Goal: Task Accomplishment & Management: Complete application form

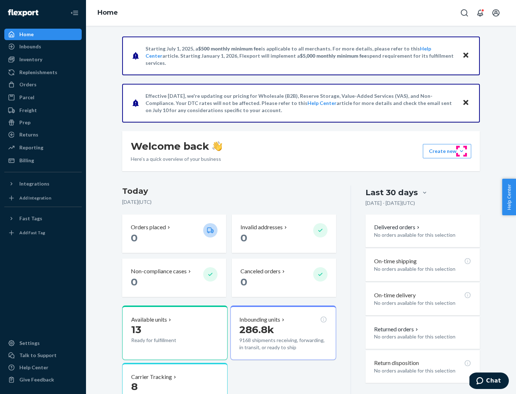
click at [461, 151] on button "Create new Create new inbound Create new order Create new product" at bounding box center [447, 151] width 48 height 14
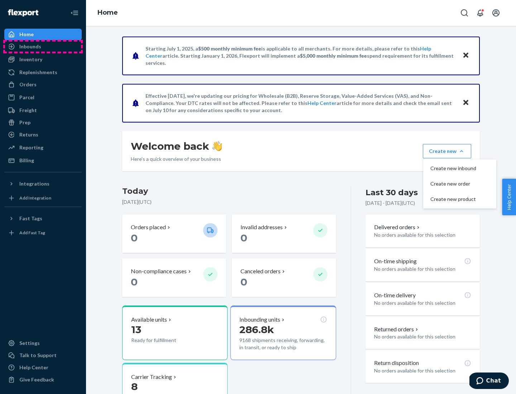
click at [43, 47] on div "Inbounds" at bounding box center [43, 47] width 76 height 10
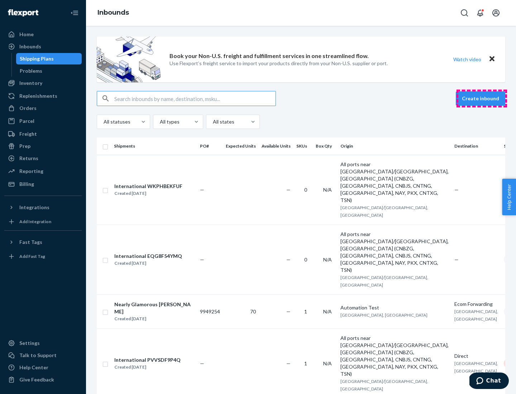
click at [481, 98] on button "Create inbound" at bounding box center [479, 98] width 49 height 14
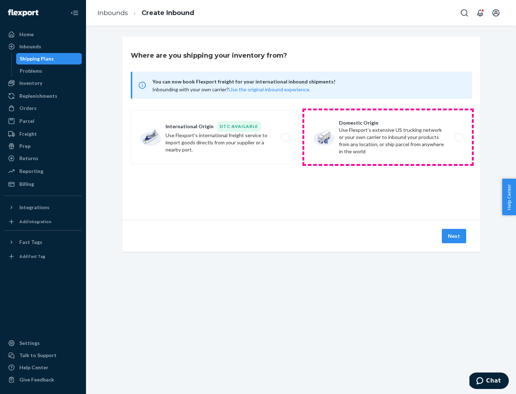
click at [388, 137] on label "Domestic Origin Use Flexport’s extensive US trucking network or your own carrie…" at bounding box center [388, 137] width 168 height 54
click at [458, 137] on input "Domestic Origin Use Flexport’s extensive US trucking network or your own carrie…" at bounding box center [460, 137] width 5 height 5
radio input "true"
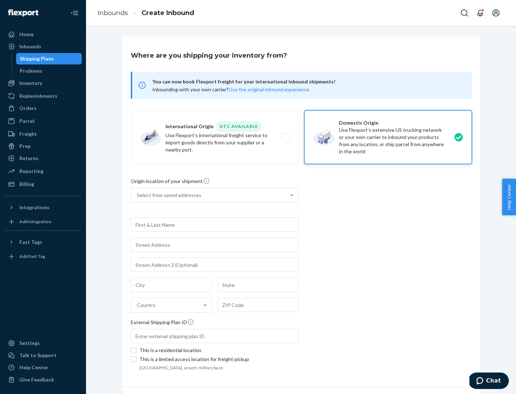
click at [167, 195] on div "Select from saved addresses" at bounding box center [169, 195] width 64 height 7
click at [137, 195] on input "Select from saved addresses" at bounding box center [137, 195] width 1 height 7
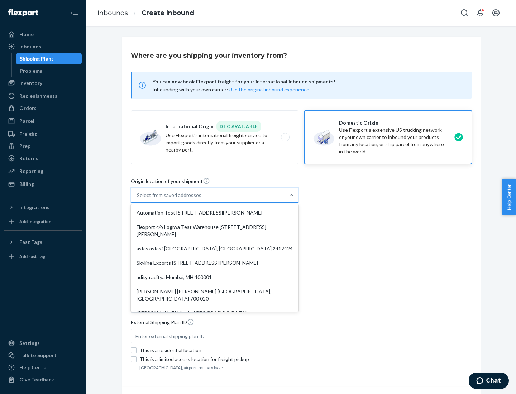
scroll to position [3, 0]
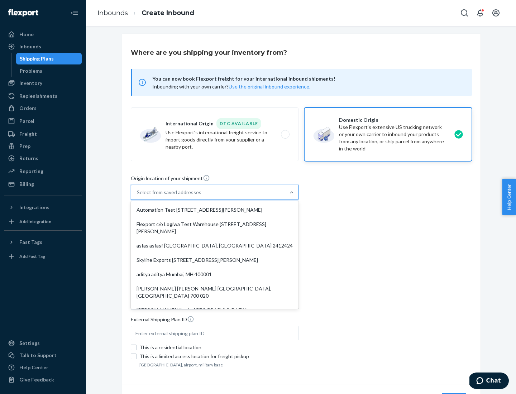
click at [214, 210] on div "Automation Test [STREET_ADDRESS][PERSON_NAME]" at bounding box center [214, 210] width 165 height 14
click at [137, 196] on input "option Automation Test [STREET_ADDRESS][PERSON_NAME]. 9 results available. Use …" at bounding box center [137, 192] width 1 height 7
type input "Automation Test"
type input "9th Floor"
type input "[GEOGRAPHIC_DATA]"
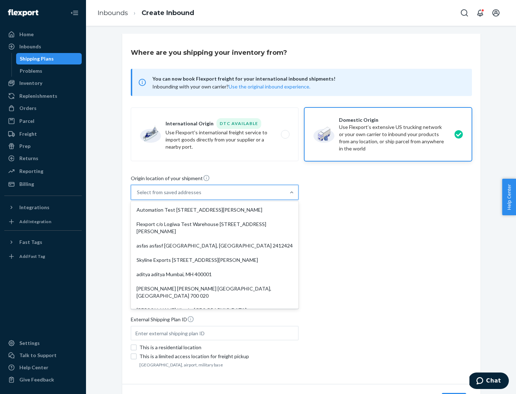
type input "CA"
type input "94104"
type input "[STREET_ADDRESS][PERSON_NAME]"
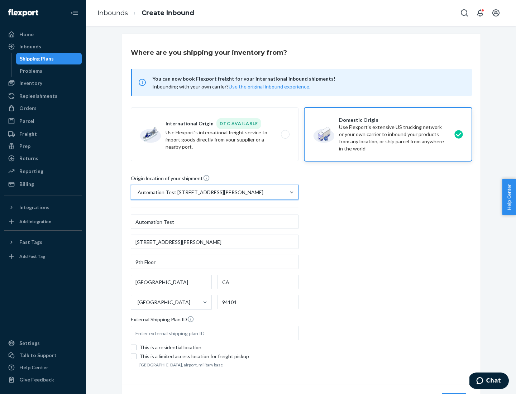
scroll to position [42, 0]
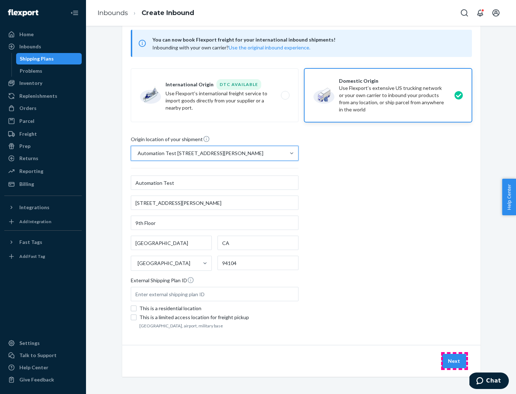
click at [454, 361] on button "Next" at bounding box center [453, 361] width 24 height 14
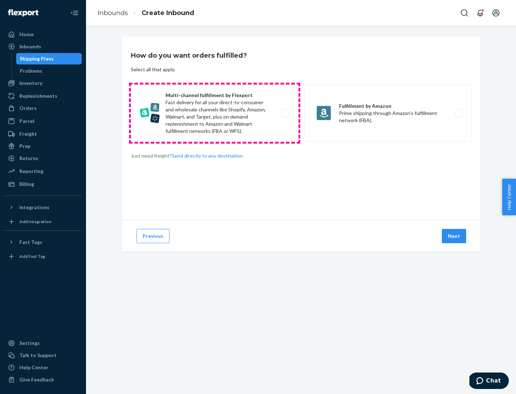
click at [214, 113] on label "Multi-channel fulfillment by Flexport Fast delivery for all your direct-to-cons…" at bounding box center [215, 113] width 168 height 57
click at [285, 113] on input "Multi-channel fulfillment by Flexport Fast delivery for all your direct-to-cons…" at bounding box center [287, 113] width 5 height 5
radio input "true"
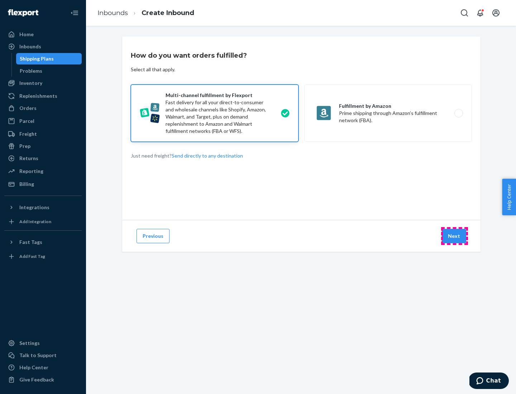
click at [454, 236] on button "Next" at bounding box center [453, 236] width 24 height 14
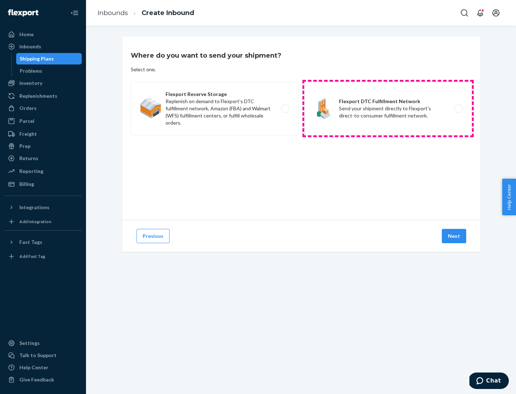
click at [388, 108] on label "Flexport DTC Fulfillment Network Send your shipment directly to Flexport's dire…" at bounding box center [388, 109] width 168 height 54
click at [458, 108] on input "Flexport DTC Fulfillment Network Send your shipment directly to Flexport's dire…" at bounding box center [460, 108] width 5 height 5
radio input "true"
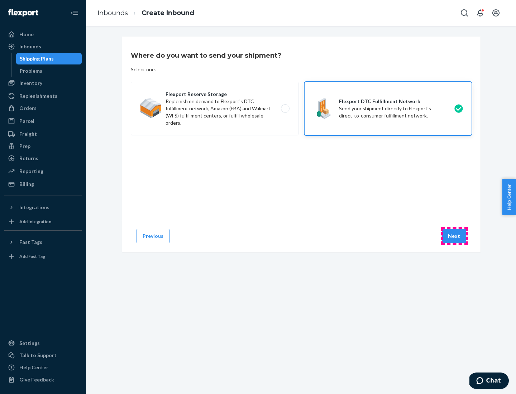
click at [454, 236] on button "Next" at bounding box center [453, 236] width 24 height 14
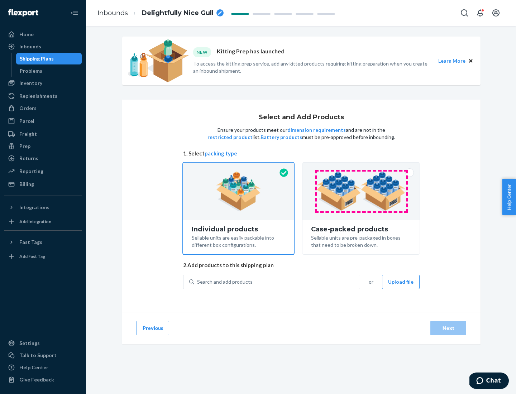
click at [361, 191] on img at bounding box center [360, 191] width 89 height 39
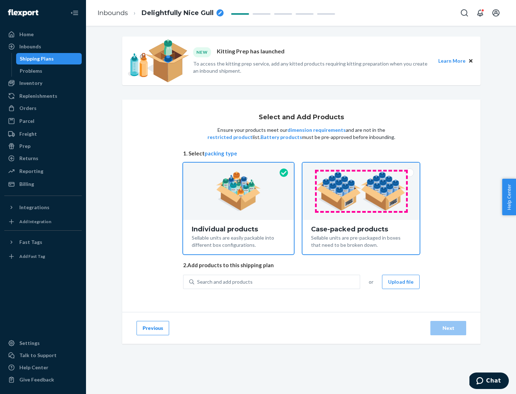
click at [361, 167] on input "Case-packed products Sellable units are pre-packaged in boxes that need to be b…" at bounding box center [360, 165] width 5 height 5
radio input "true"
radio input "false"
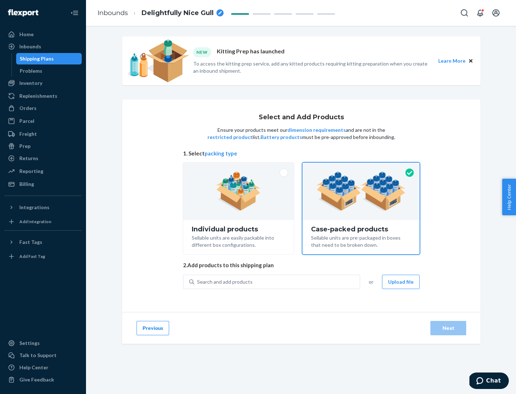
click at [277, 281] on div "Search and add products" at bounding box center [276, 281] width 165 height 13
click at [198, 281] on input "Search and add products" at bounding box center [197, 281] width 1 height 7
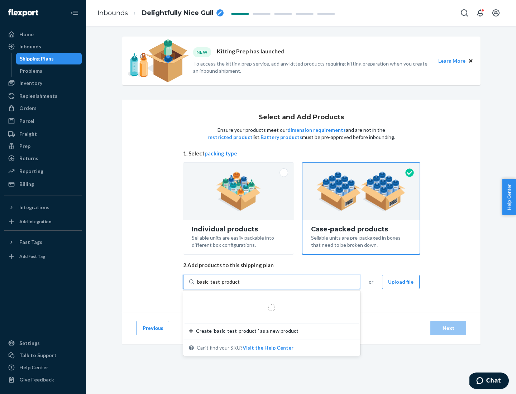
type input "basic-test-product-1"
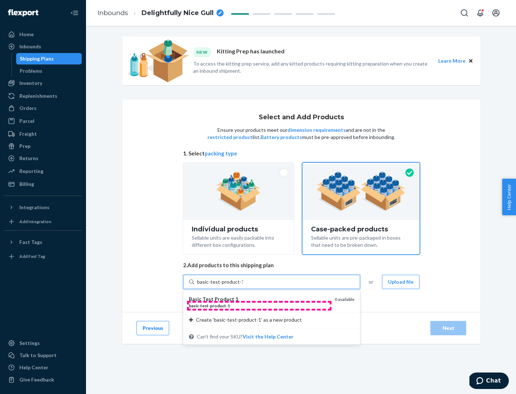
click at [259, 305] on div "basic - test - product - 1" at bounding box center [259, 306] width 140 height 6
click at [243, 285] on input "basic-test-product-1" at bounding box center [220, 281] width 46 height 7
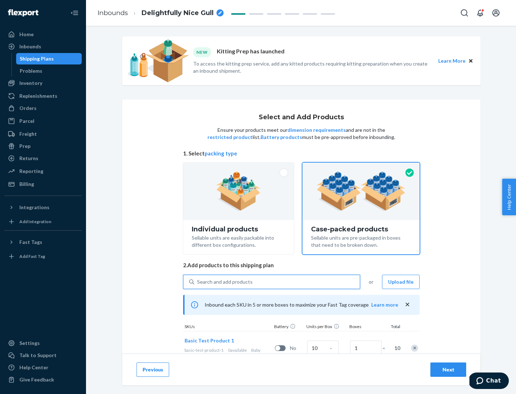
scroll to position [26, 0]
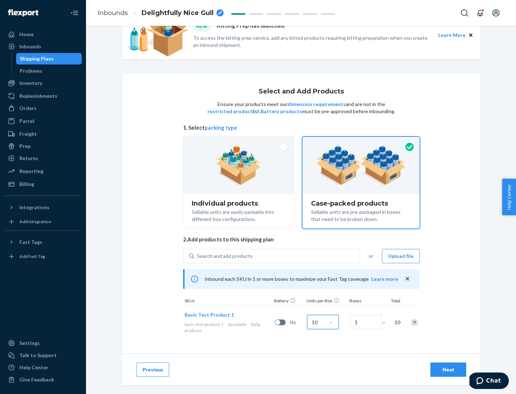
type input "10"
type input "7"
click at [448, 370] on div "Next" at bounding box center [448, 369] width 24 height 7
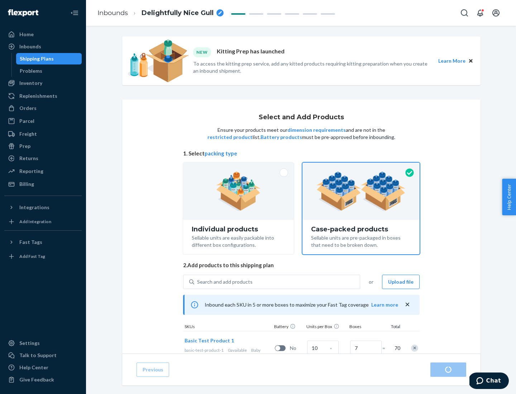
radio input "true"
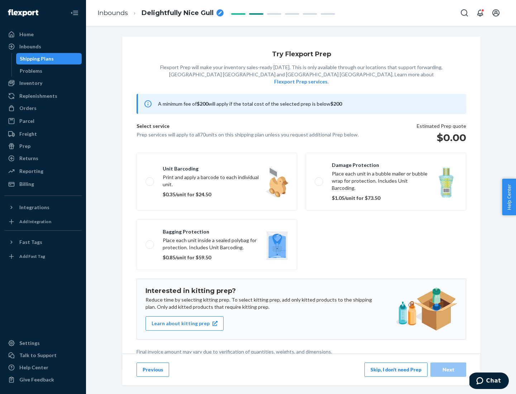
scroll to position [2, 0]
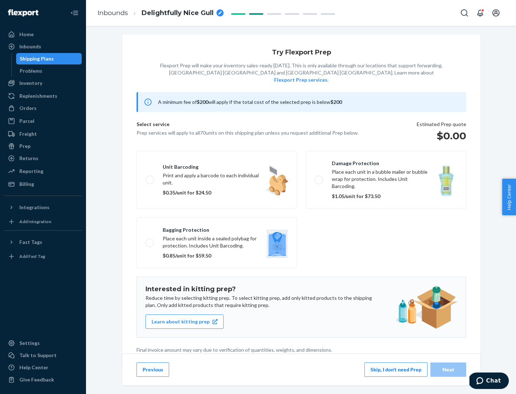
click at [217, 228] on label "Bagging protection Place each unit inside a sealed polybag for protection. Incl…" at bounding box center [216, 242] width 160 height 51
click at [150, 240] on input "Bagging protection Place each unit inside a sealed polybag for protection. Incl…" at bounding box center [147, 242] width 5 height 5
checkbox input "true"
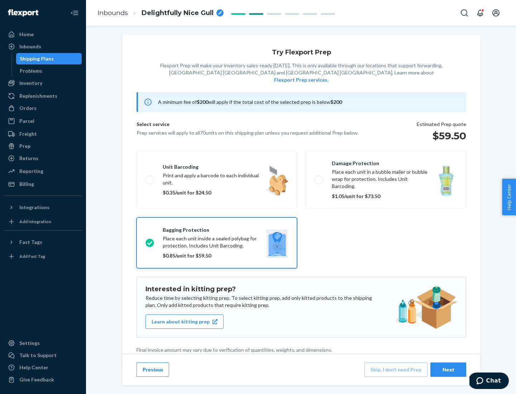
click at [448, 369] on div "Next" at bounding box center [448, 369] width 24 height 7
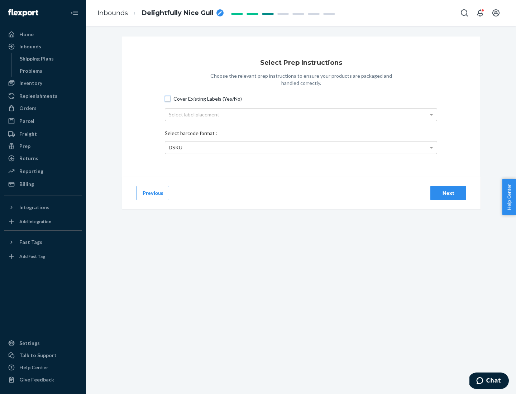
click at [168, 98] on input "Cover Existing Labels (Yes/No)" at bounding box center [168, 99] width 6 height 6
checkbox input "true"
click at [301, 114] on div "Select label placement" at bounding box center [300, 114] width 271 height 12
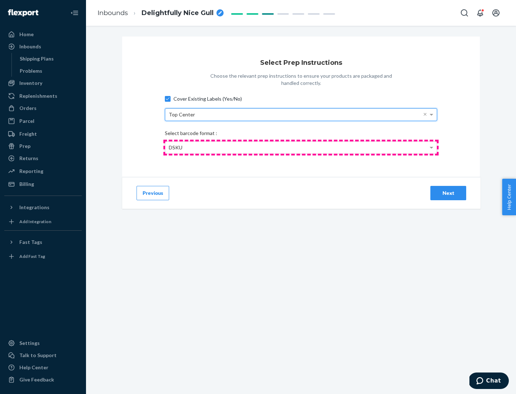
click at [301, 147] on div "DSKU" at bounding box center [300, 147] width 271 height 12
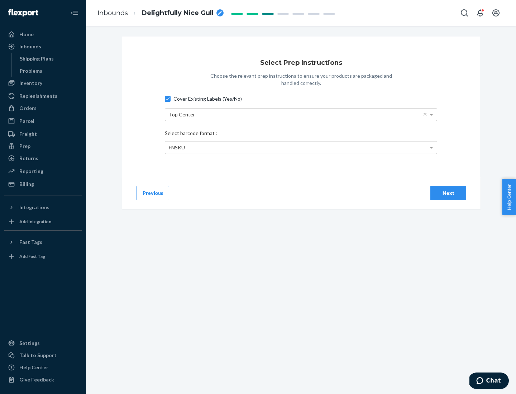
click at [448, 193] on div "Next" at bounding box center [448, 192] width 24 height 7
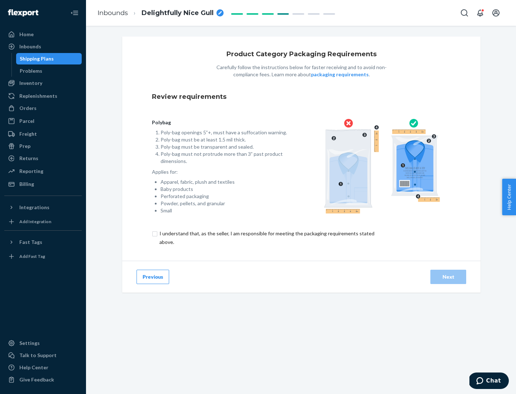
click at [266, 237] on input "checkbox" at bounding box center [271, 237] width 238 height 17
checkbox input "true"
click at [448, 276] on div "Next" at bounding box center [448, 276] width 24 height 7
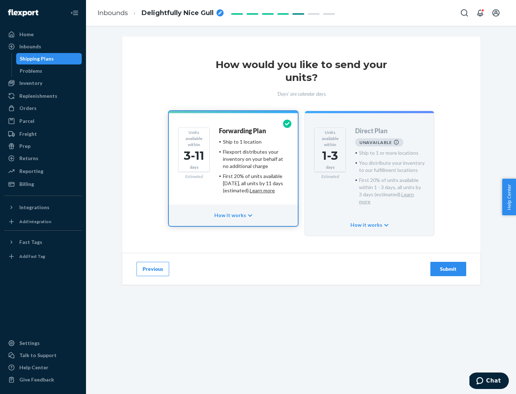
click at [243, 131] on h4 "Forwarding Plan" at bounding box center [242, 130] width 47 height 7
click at [448, 265] on div "Submit" at bounding box center [448, 268] width 24 height 7
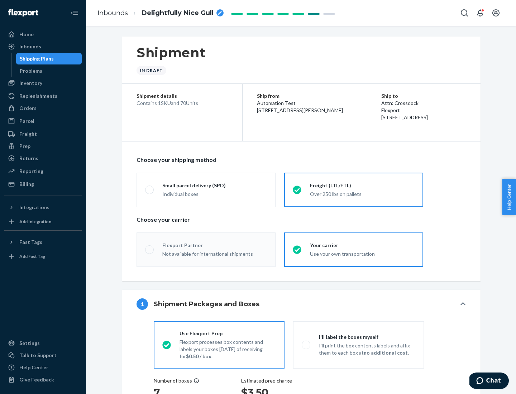
radio input "true"
radio input "false"
radio input "true"
radio input "false"
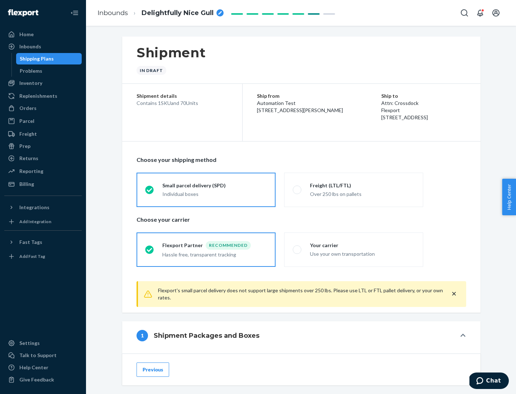
click at [214, 194] on div "Individual boxes" at bounding box center [214, 193] width 105 height 7
click at [150, 192] on input "Small parcel delivery (SPD) Individual boxes" at bounding box center [147, 189] width 5 height 5
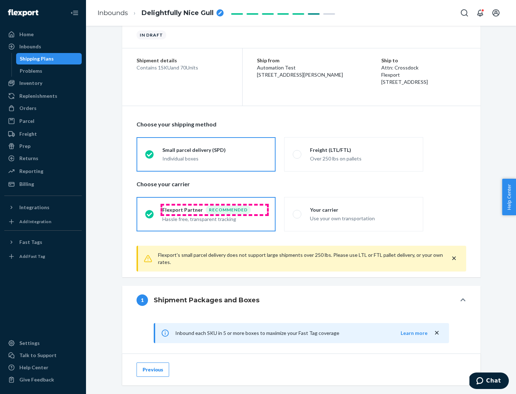
click at [214, 209] on div "Recommended" at bounding box center [228, 210] width 45 height 9
click at [150, 212] on input "Flexport Partner Recommended Hassle free, transparent tracking" at bounding box center [147, 214] width 5 height 5
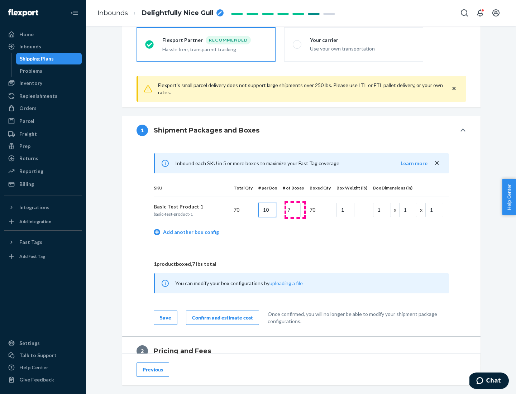
type input "10"
type input "7"
type input "1"
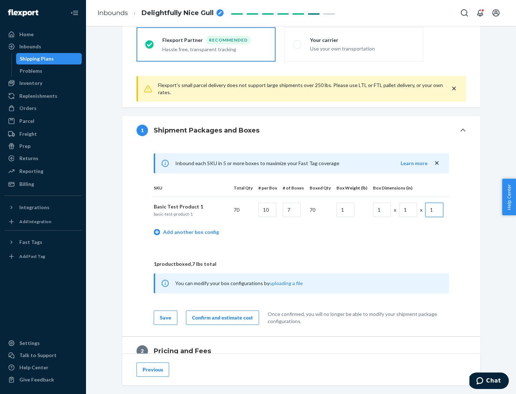
scroll to position [313, 0]
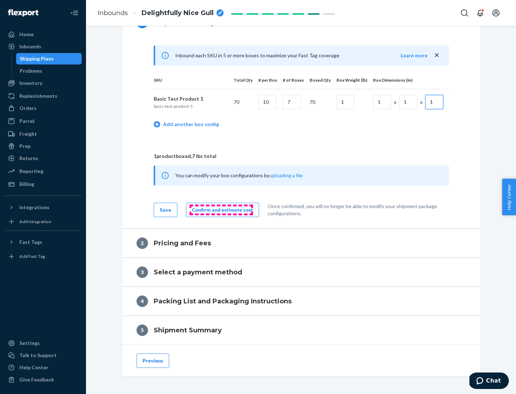
type input "1"
click at [221, 209] on div "Confirm and estimate cost" at bounding box center [222, 209] width 61 height 7
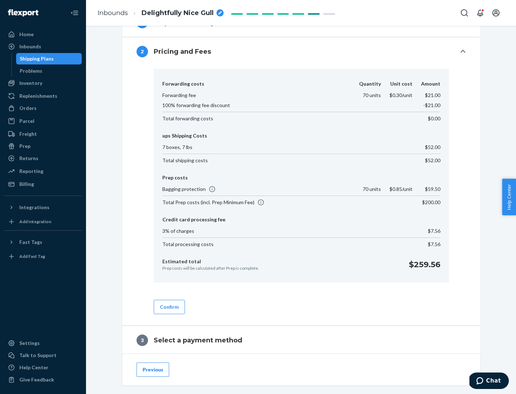
scroll to position [410, 0]
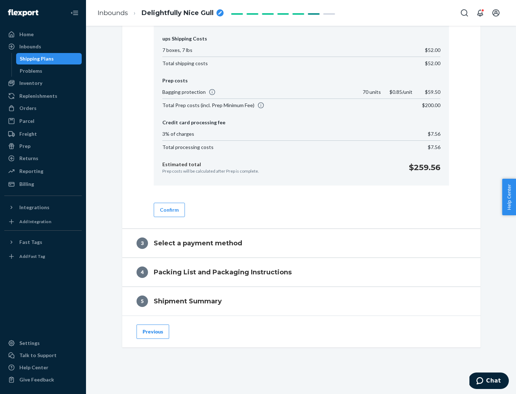
click at [169, 209] on button "Confirm" at bounding box center [169, 210] width 31 height 14
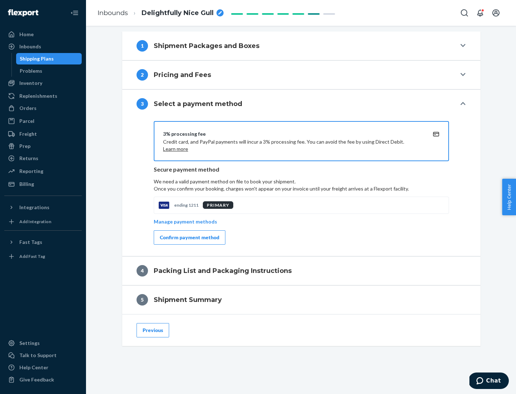
scroll to position [290, 0]
click at [189, 237] on div "Confirm payment method" at bounding box center [189, 237] width 59 height 7
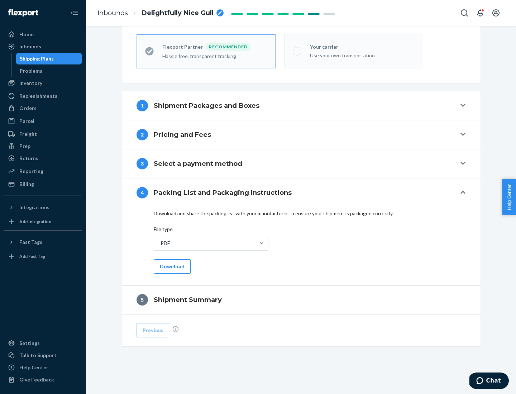
scroll to position [198, 0]
click at [171, 266] on button "Download" at bounding box center [172, 266] width 37 height 14
